Goal: Information Seeking & Learning: Learn about a topic

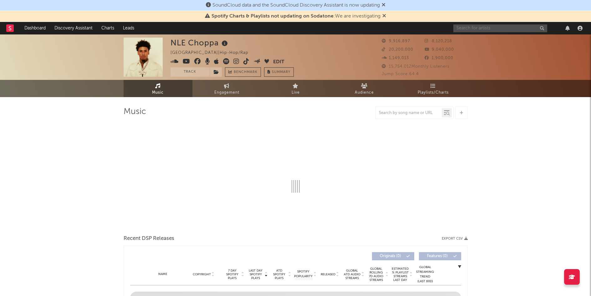
click at [495, 26] on input "text" at bounding box center [500, 28] width 94 height 8
type input "[PERSON_NAME]"
select select "6m"
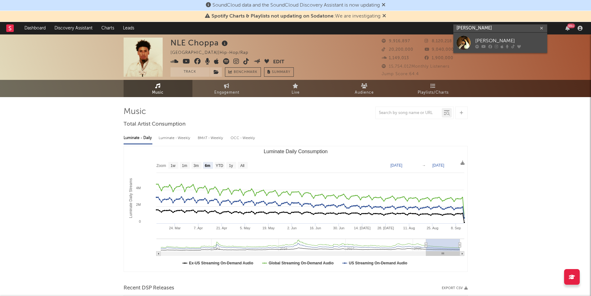
type input "[PERSON_NAME]"
click at [484, 43] on div "[PERSON_NAME]" at bounding box center [509, 41] width 69 height 8
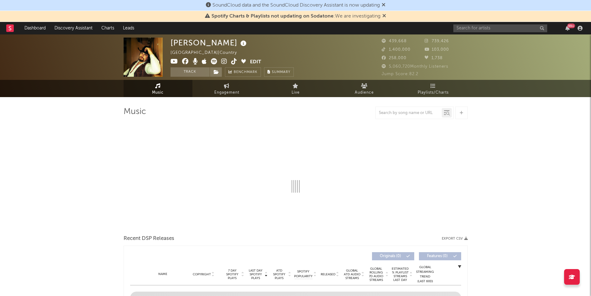
select select "6m"
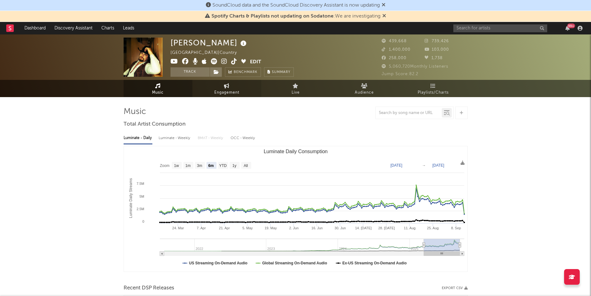
click at [221, 89] on span "Engagement" at bounding box center [226, 93] width 25 height 8
select select "1w"
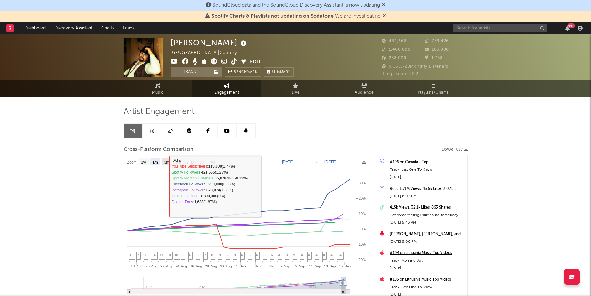
click at [166, 164] on text "3m" at bounding box center [166, 162] width 5 height 4
select select "3m"
type input "[DATE]"
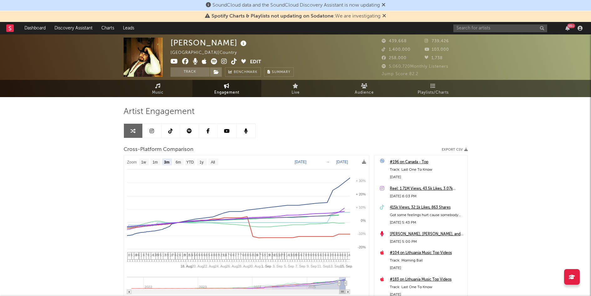
select select "3m"
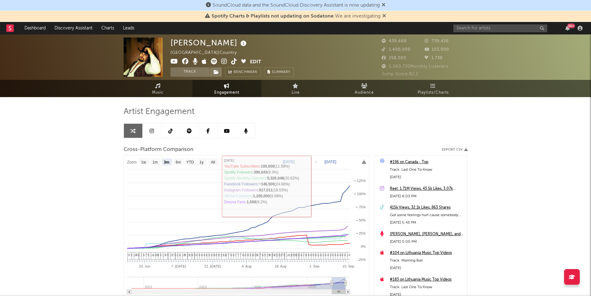
click at [153, 131] on icon at bounding box center [151, 130] width 4 height 5
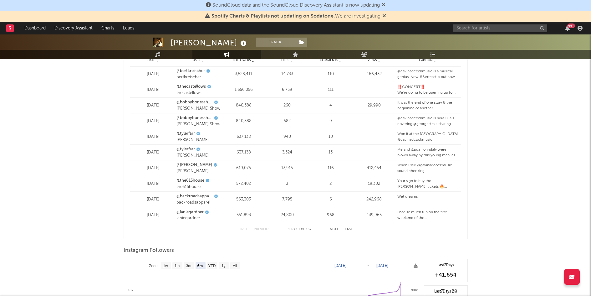
scroll to position [914, 0]
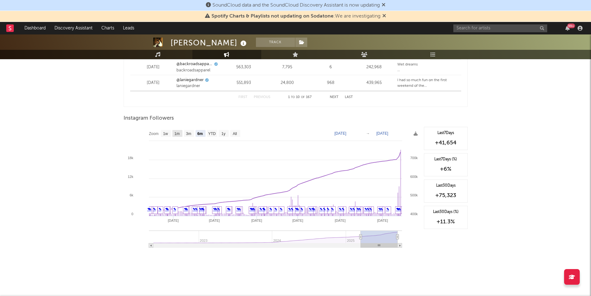
click at [180, 134] on rect at bounding box center [177, 133] width 10 height 7
select select "1m"
type input "[DATE]"
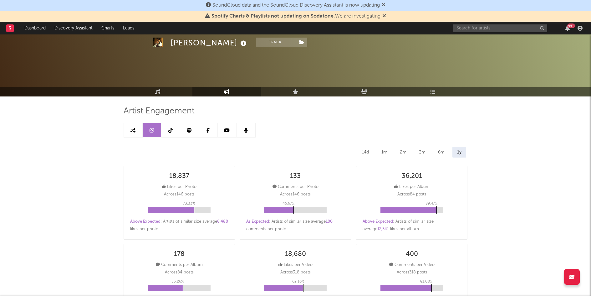
scroll to position [0, 0]
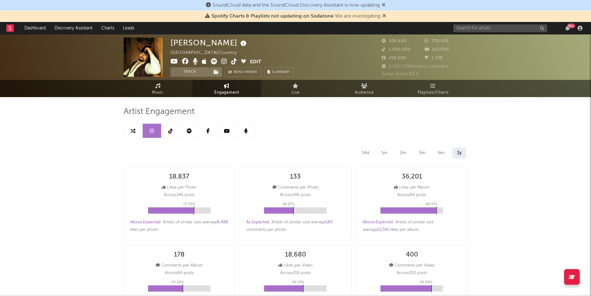
click at [169, 132] on icon at bounding box center [170, 130] width 4 height 5
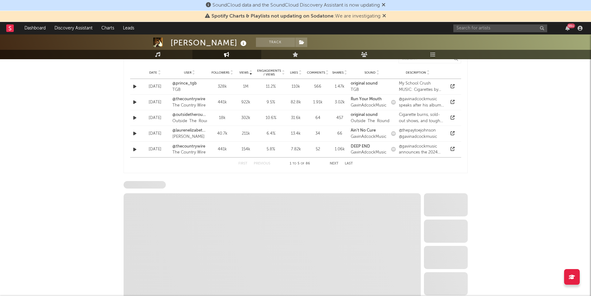
scroll to position [500, 0]
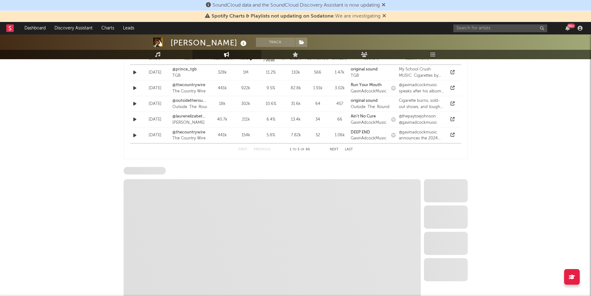
select select "6m"
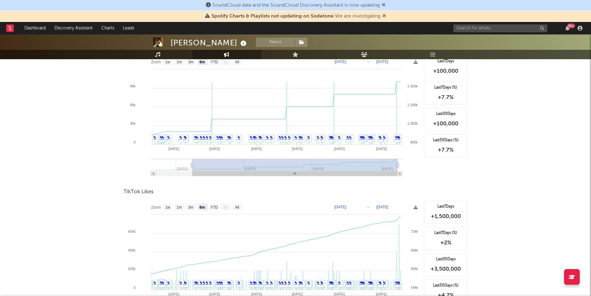
scroll to position [532, 0]
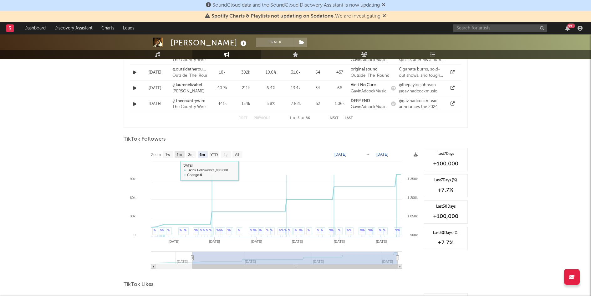
click at [178, 154] on text "1m" at bounding box center [178, 154] width 5 height 4
select select "1m"
type input "[DATE]"
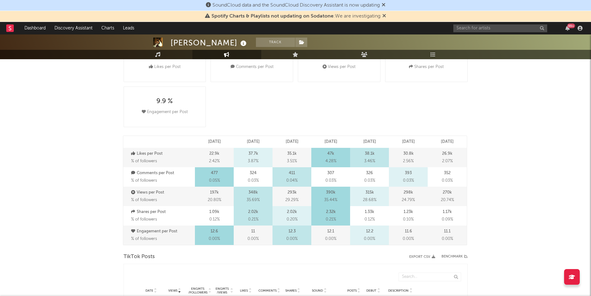
scroll to position [0, 0]
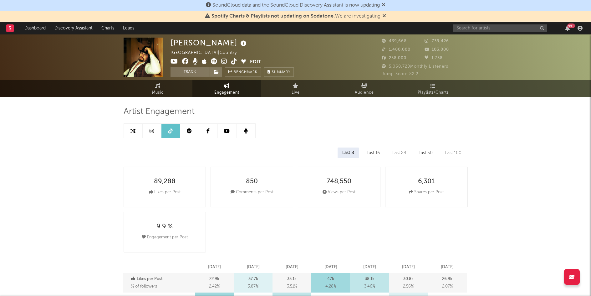
click at [190, 132] on icon at bounding box center [189, 130] width 5 height 5
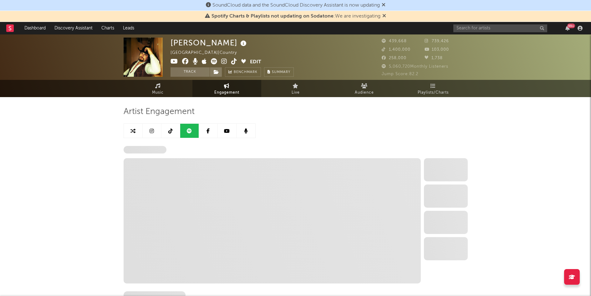
select select "6m"
select select "1w"
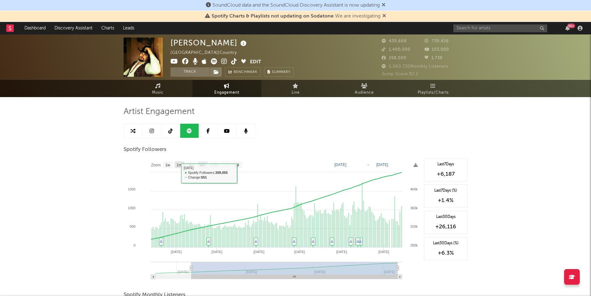
click at [180, 163] on text "1m" at bounding box center [178, 165] width 5 height 4
select select "1m"
type input "[DATE]"
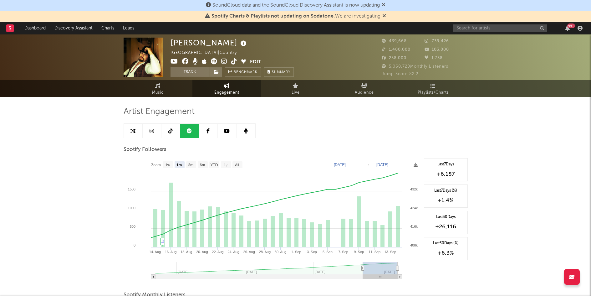
click at [209, 134] on link at bounding box center [208, 131] width 19 height 14
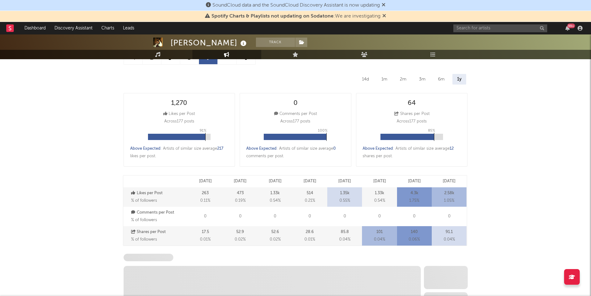
scroll to position [212, 0]
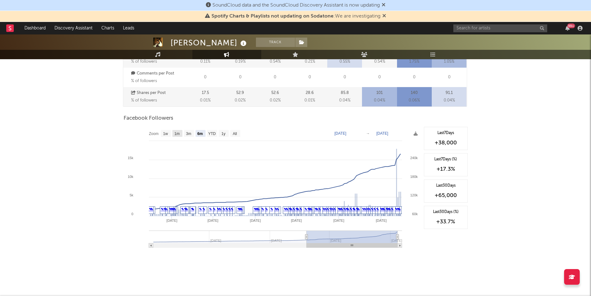
click at [181, 132] on rect at bounding box center [177, 133] width 10 height 7
select select "1m"
type input "[DATE]"
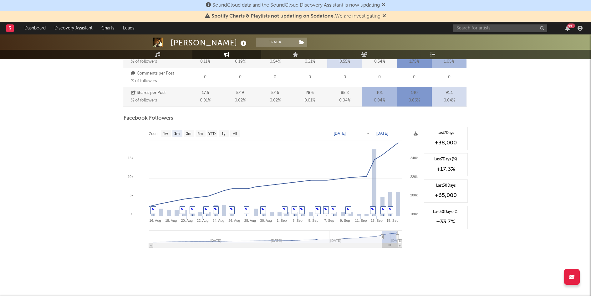
click at [22, 177] on div "[PERSON_NAME] Track [GEOGRAPHIC_DATA] | Country Edit Track Benchmark Summary 43…" at bounding box center [295, 58] width 591 height 473
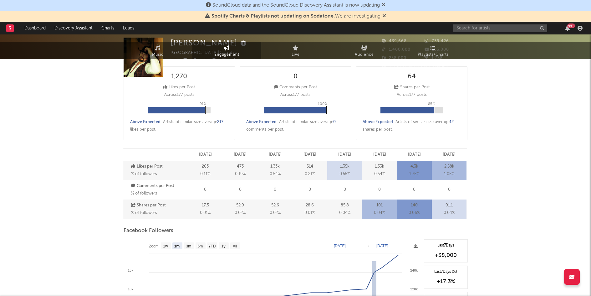
scroll to position [0, 0]
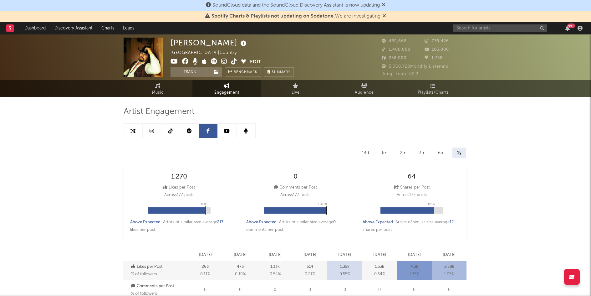
click at [230, 130] on link at bounding box center [227, 131] width 19 height 14
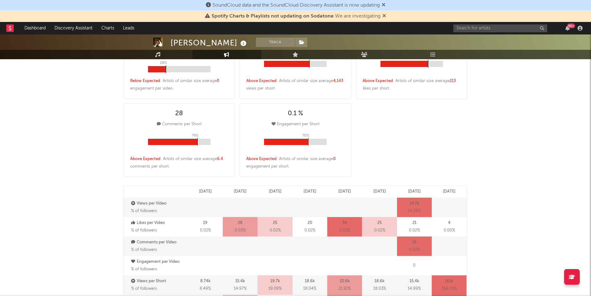
select select "6m"
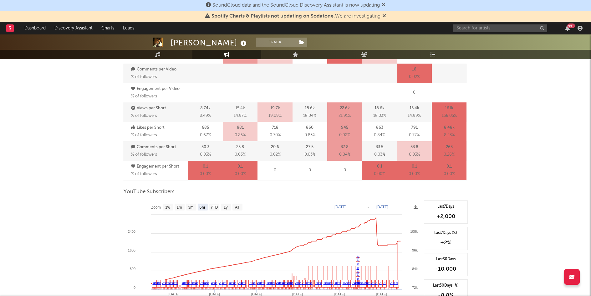
scroll to position [438, 0]
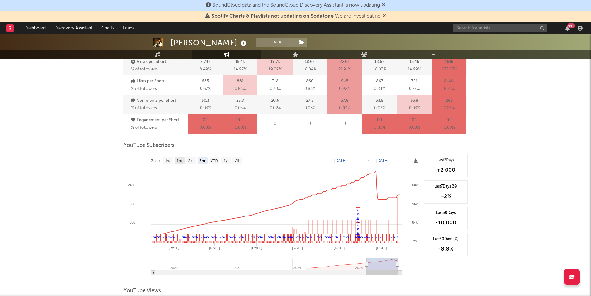
click at [179, 159] on text "1m" at bounding box center [178, 161] width 5 height 4
select select "1m"
type input "[DATE]"
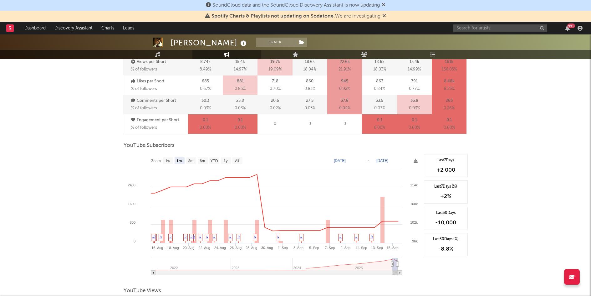
drag, startPoint x: 570, startPoint y: 121, endPoint x: 534, endPoint y: 67, distance: 63.9
click at [570, 121] on div "[PERSON_NAME] Track [GEOGRAPHIC_DATA] | Country Edit Track Benchmark Summary 43…" at bounding box center [295, 32] width 591 height 871
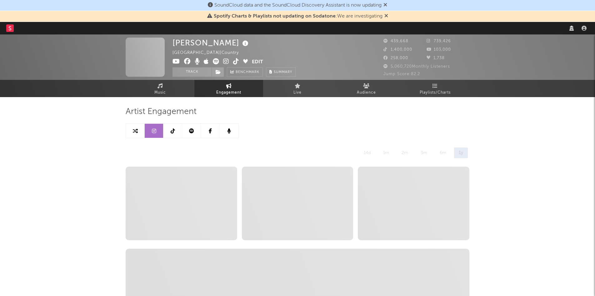
select select "6m"
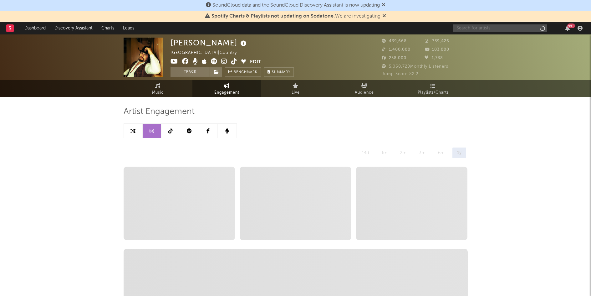
click at [469, 28] on input "text" at bounding box center [500, 28] width 94 height 8
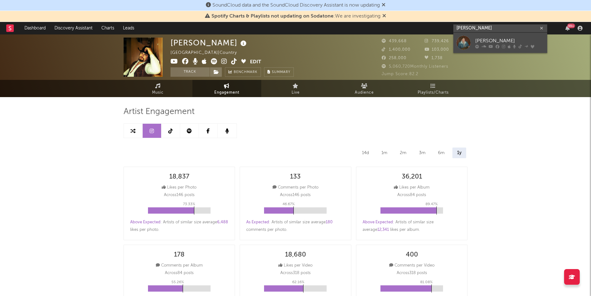
type input "[PERSON_NAME]"
click at [470, 38] on div at bounding box center [463, 43] width 14 height 14
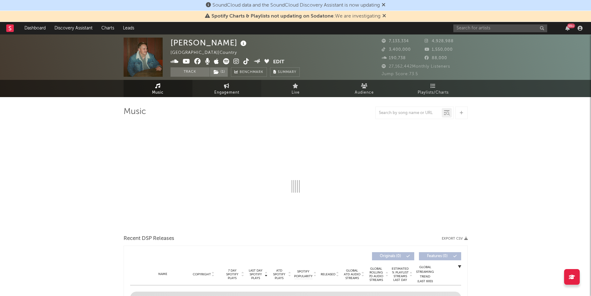
click at [223, 90] on span "Engagement" at bounding box center [226, 93] width 25 height 8
select select "1w"
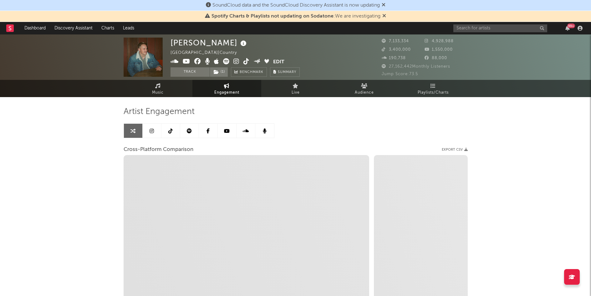
select select "1m"
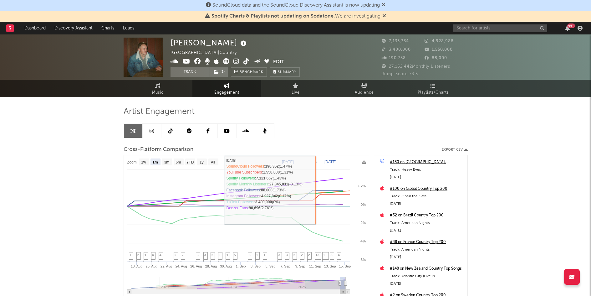
click at [153, 133] on icon at bounding box center [151, 130] width 4 height 5
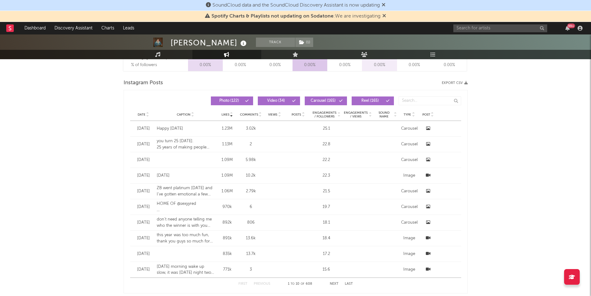
select select "6m"
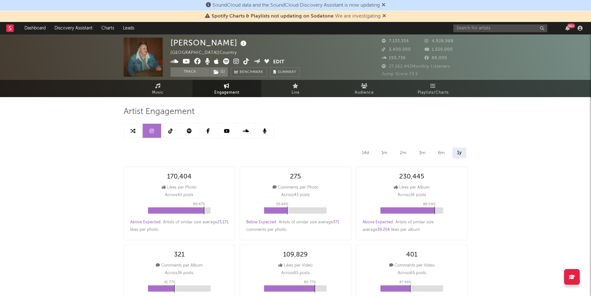
click at [172, 130] on icon at bounding box center [170, 130] width 4 height 5
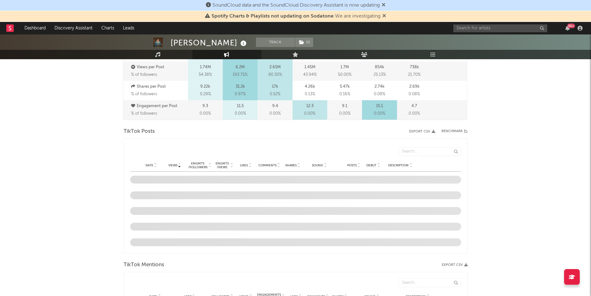
select select "1w"
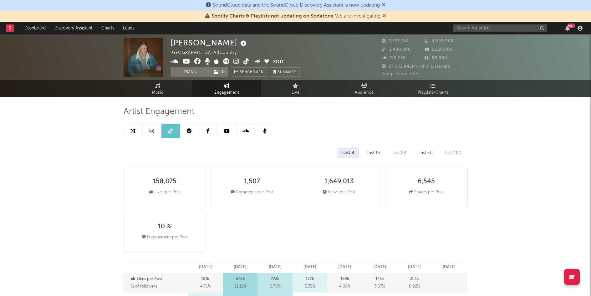
click at [193, 131] on link at bounding box center [189, 131] width 19 height 14
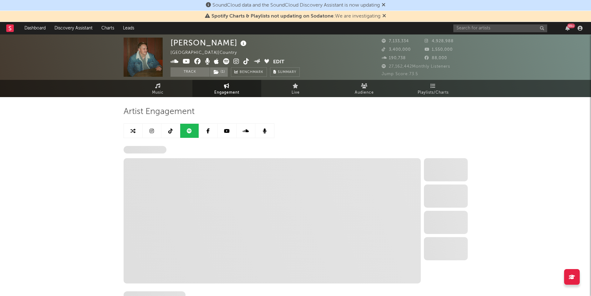
select select "6m"
select select "1w"
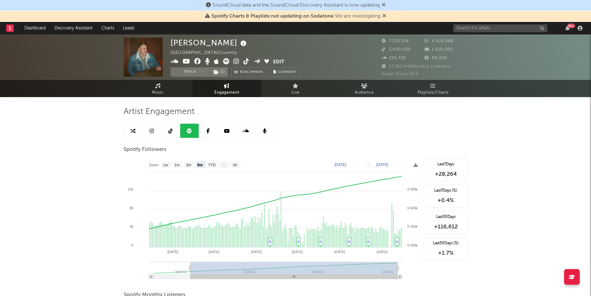
click at [207, 129] on icon at bounding box center [207, 130] width 3 height 5
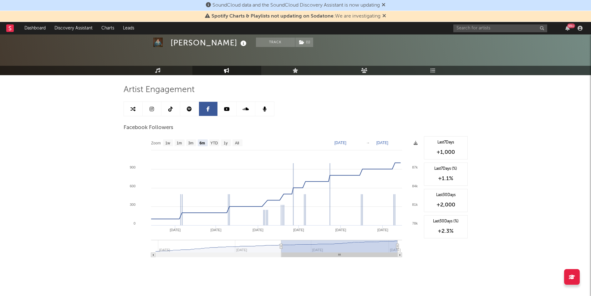
scroll to position [31, 0]
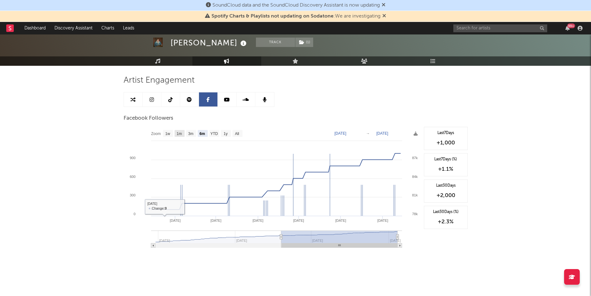
click at [181, 133] on text "1m" at bounding box center [178, 133] width 5 height 4
select select "1m"
type input "[DATE]"
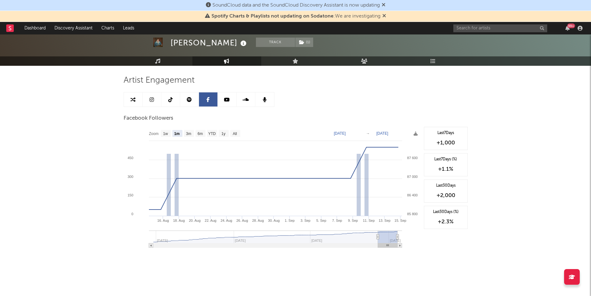
click at [225, 100] on icon at bounding box center [227, 99] width 6 height 5
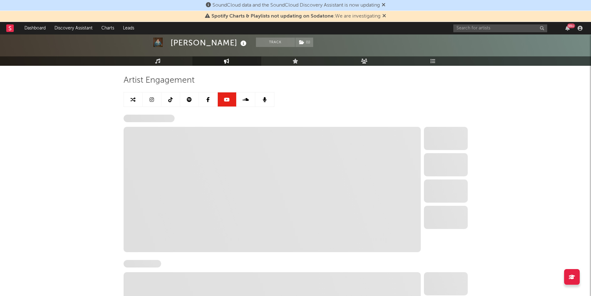
select select "6m"
